Goal: Task Accomplishment & Management: Use online tool/utility

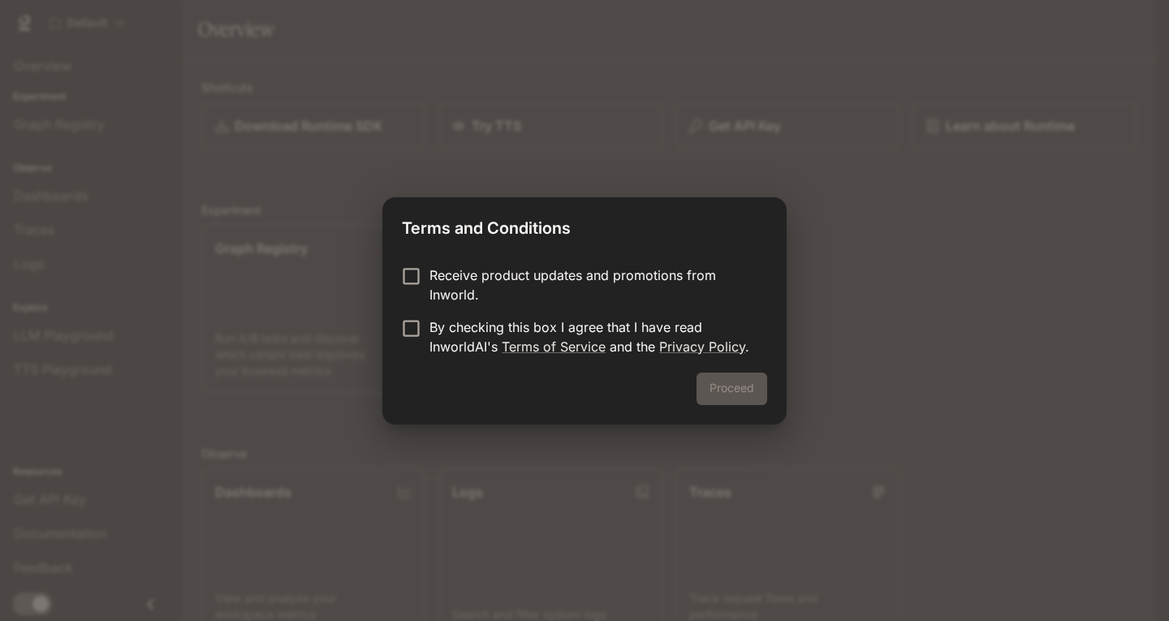
click at [742, 386] on div "Proceed" at bounding box center [584, 399] width 404 height 52
click at [614, 337] on p "By checking this box I agree that I have read InworldAI's Terms of Service and …" at bounding box center [592, 336] width 325 height 39
click at [531, 284] on p "Receive product updates and promotions from Inworld." at bounding box center [592, 284] width 325 height 39
click at [503, 310] on form "Receive product updates and promotions from Inworld. By checking this box I agr…" at bounding box center [584, 310] width 365 height 91
click at [501, 293] on p "Receive product updates and promotions from Inworld." at bounding box center [592, 284] width 325 height 39
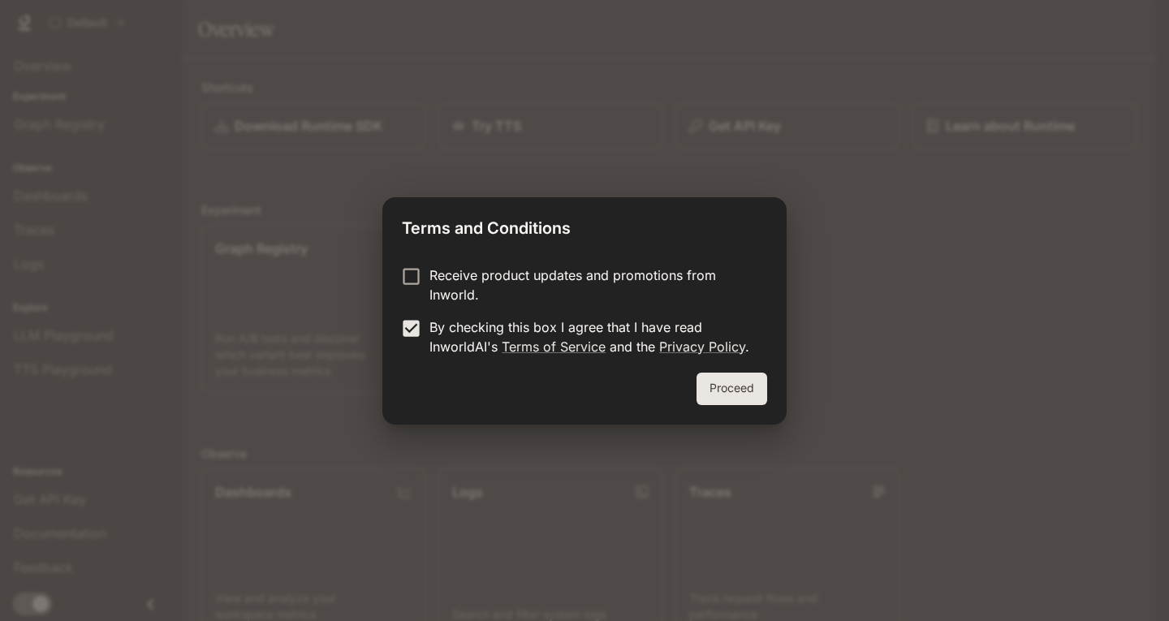
click at [518, 326] on p "By checking this box I agree that I have read InworldAI's Terms of Service and …" at bounding box center [592, 336] width 325 height 39
click at [542, 325] on p "By checking this box I agree that I have read InworldAI's Terms of Service and …" at bounding box center [592, 336] width 325 height 39
click at [719, 387] on button "Proceed" at bounding box center [732, 389] width 71 height 32
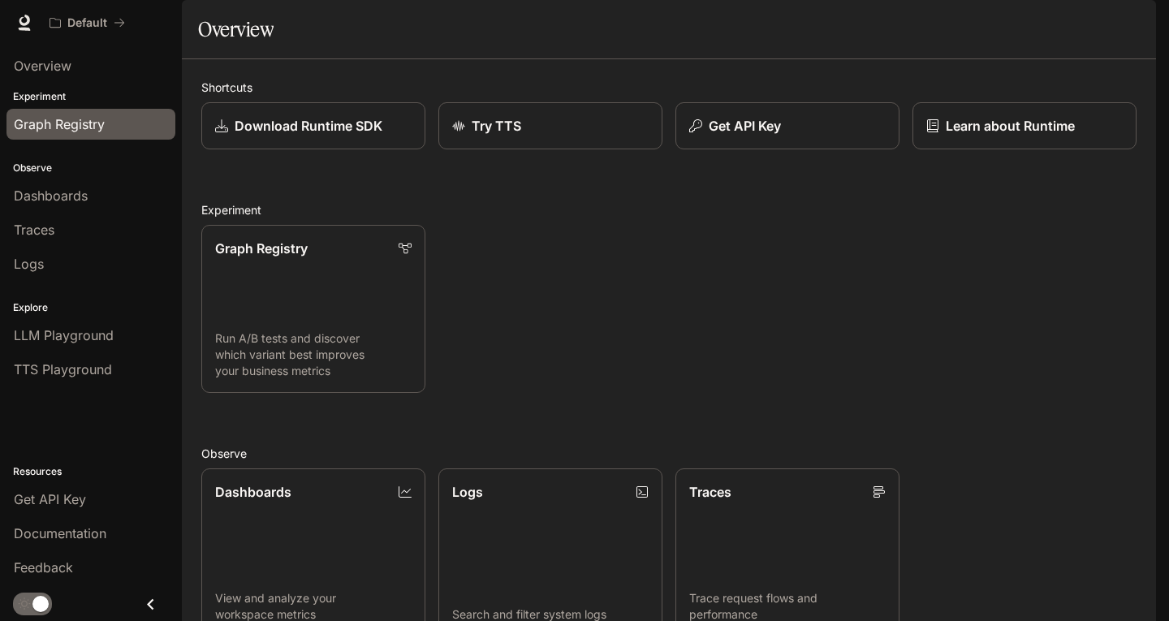
click at [93, 132] on span "Graph Registry" at bounding box center [59, 123] width 91 height 19
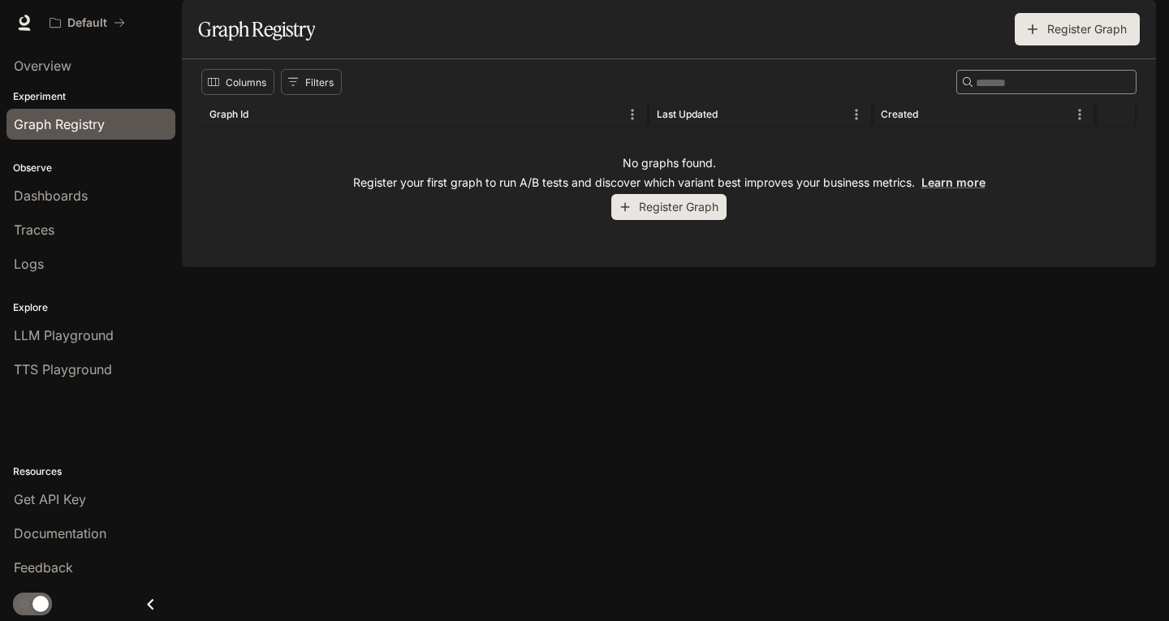
click at [653, 221] on button "Register Graph" at bounding box center [668, 207] width 115 height 27
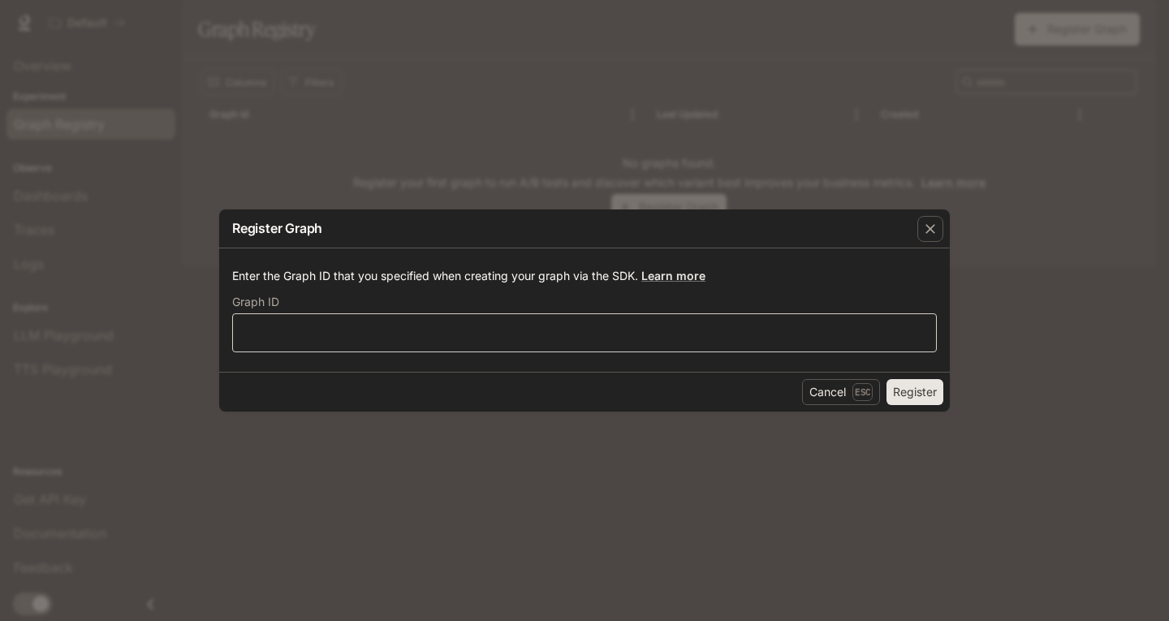
click at [457, 318] on div "​" at bounding box center [584, 332] width 705 height 39
click at [909, 212] on div "Register Graph" at bounding box center [584, 228] width 731 height 39
click at [943, 216] on button "button" at bounding box center [930, 228] width 39 height 39
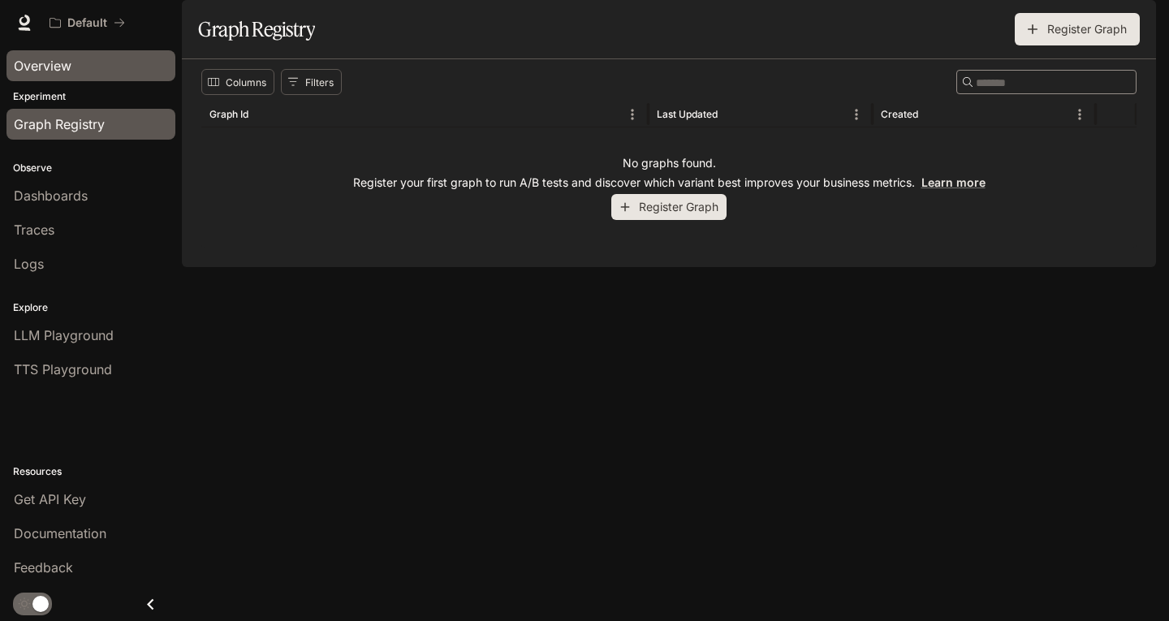
click at [121, 67] on div "Overview" at bounding box center [91, 65] width 154 height 19
